Goal: Check status: Check status

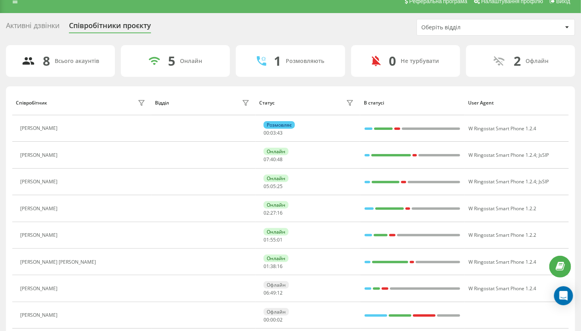
scroll to position [37, 0]
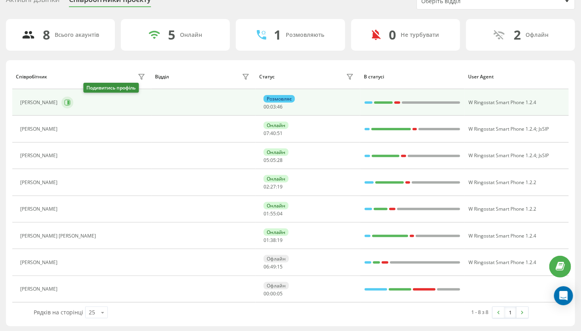
click at [69, 103] on icon at bounding box center [68, 103] width 2 height 4
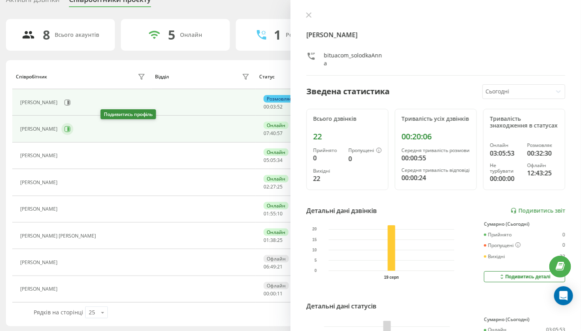
click at [71, 129] on icon at bounding box center [67, 129] width 6 height 6
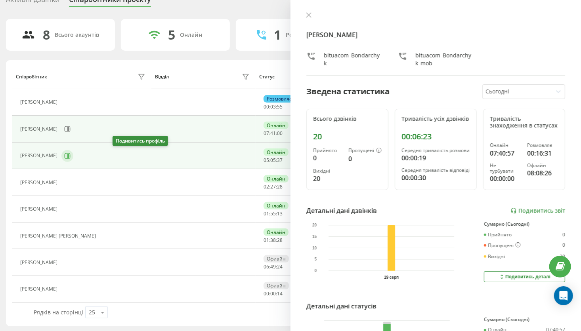
click at [69, 155] on icon at bounding box center [68, 156] width 2 height 4
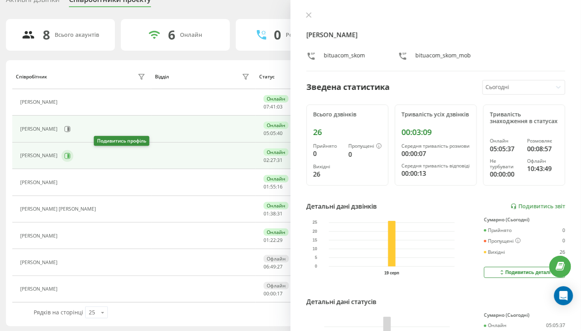
click at [69, 156] on icon at bounding box center [68, 156] width 2 height 4
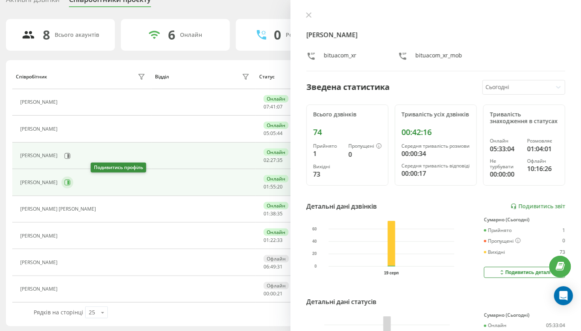
click at [73, 186] on button at bounding box center [67, 183] width 12 height 12
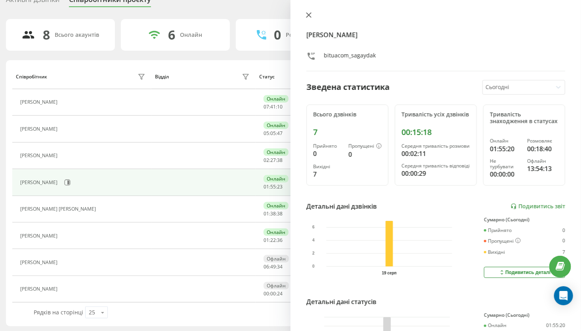
click at [307, 15] on icon at bounding box center [309, 15] width 6 height 6
